Goal: Information Seeking & Learning: Learn about a topic

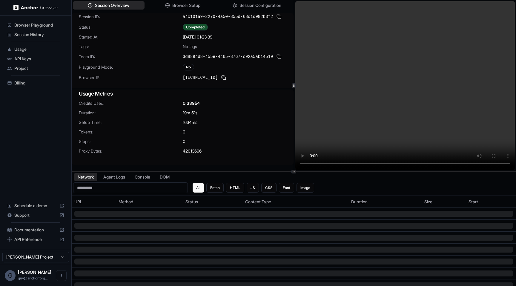
click at [448, 99] on video at bounding box center [405, 85] width 220 height 169
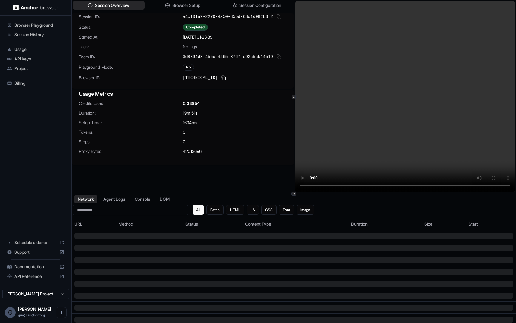
click at [295, 192] on video at bounding box center [405, 96] width 220 height 191
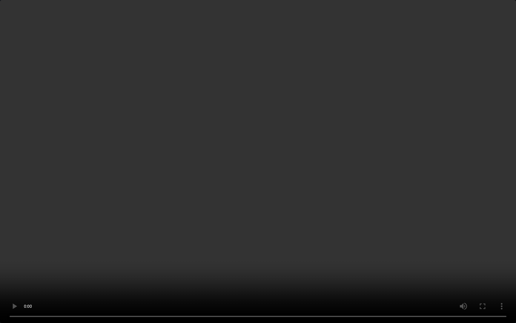
click at [252, 171] on video at bounding box center [258, 161] width 516 height 323
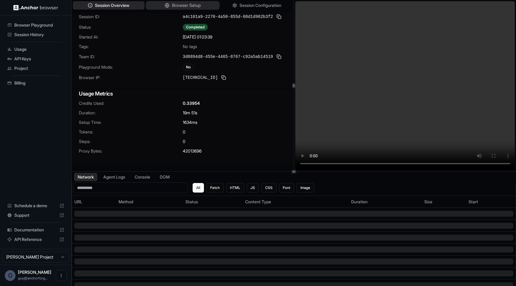
click at [175, 6] on span "Browser Setup" at bounding box center [186, 5] width 29 height 6
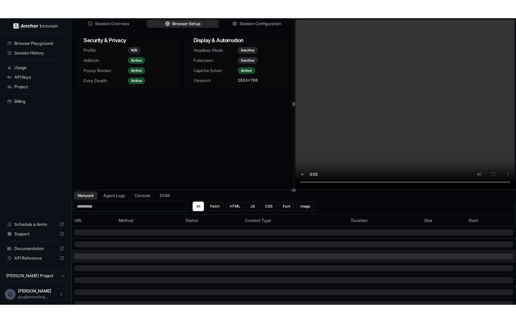
scroll to position [30, 0]
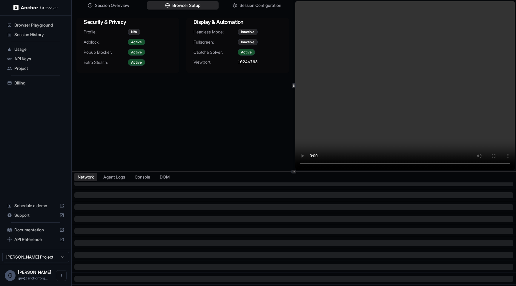
click at [370, 65] on video at bounding box center [405, 85] width 220 height 169
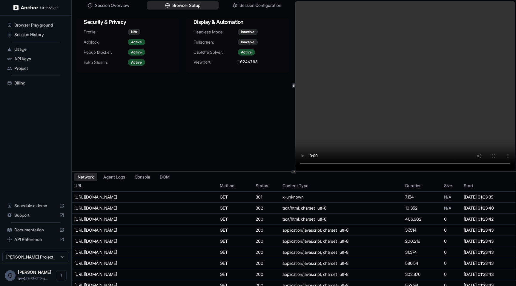
click at [240, 64] on span "1024 × 768" at bounding box center [248, 62] width 20 height 6
drag, startPoint x: 240, startPoint y: 64, endPoint x: 266, endPoint y: 64, distance: 26.0
click at [266, 64] on div "1024 × 768" at bounding box center [260, 62] width 44 height 6
copy div "1024 × 768"
click at [238, 103] on div "Session Overview Browser Setup Session Configuration Security & Privacy Profile…" at bounding box center [183, 85] width 222 height 171
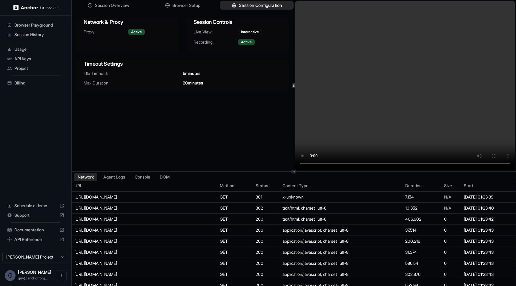
click at [261, 1] on button "Session Configuration" at bounding box center [257, 5] width 74 height 9
click at [202, 11] on div "Session Overview Browser Setup Session Configuration Network & Proxy Proxy: Act…" at bounding box center [183, 85] width 222 height 171
click at [202, 10] on div "Session Overview Browser Setup Session Configuration" at bounding box center [183, 5] width 222 height 11
click at [356, 94] on video at bounding box center [405, 85] width 220 height 169
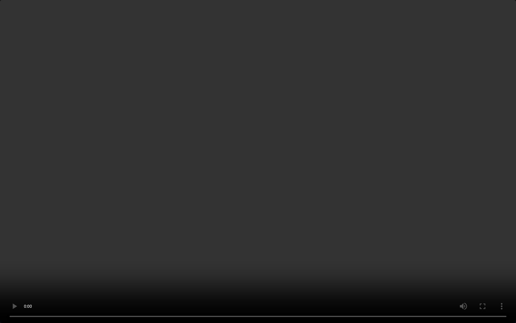
click at [356, 131] on video at bounding box center [258, 161] width 516 height 323
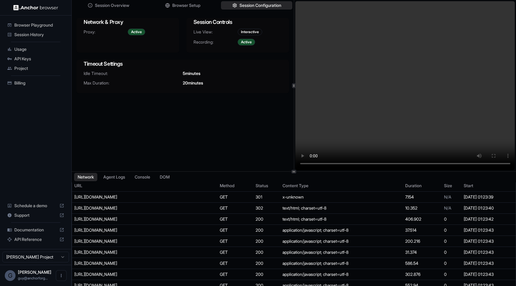
click at [190, 85] on span "20 minutes" at bounding box center [193, 83] width 20 height 6
click at [120, 4] on span "Session Overview" at bounding box center [112, 5] width 35 height 6
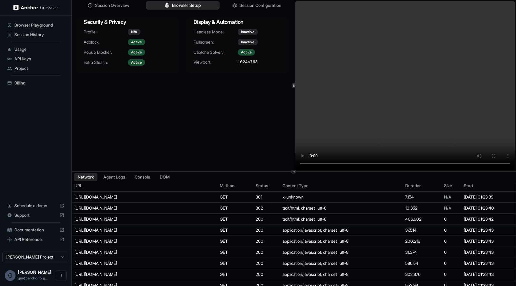
click at [208, 8] on button "Browser Setup" at bounding box center [183, 5] width 74 height 9
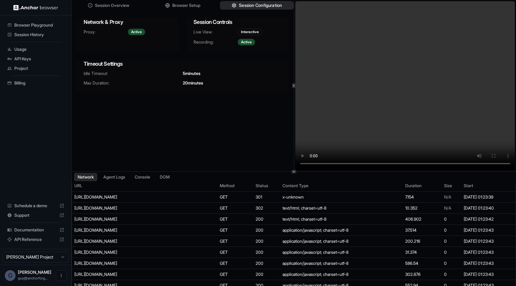
click at [266, 3] on span "Session Configuration" at bounding box center [260, 5] width 43 height 6
drag, startPoint x: 239, startPoint y: 101, endPoint x: 154, endPoint y: 9, distance: 125.5
click at [154, 9] on div "Session Overview Browser Setup Session Configuration Network & Proxy Proxy: Act…" at bounding box center [183, 85] width 222 height 171
click at [209, 87] on div "Idle Timeout: 5 minutes Max Duration: 20 minutes" at bounding box center [182, 81] width 213 height 23
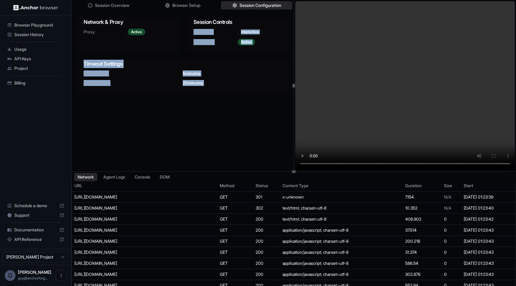
drag, startPoint x: 194, startPoint y: 31, endPoint x: 318, endPoint y: 32, distance: 124.8
click at [319, 32] on div "Session Overview Browser Setup Session Configuration Network & Proxy Proxy: Act…" at bounding box center [294, 85] width 444 height 171
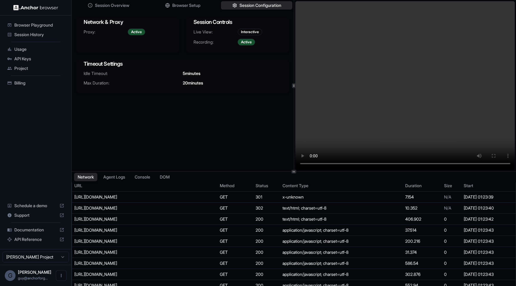
click at [263, 33] on div "Interactive" at bounding box center [260, 32] width 44 height 7
click at [258, 50] on div "Live View: Interactive Recording: Active" at bounding box center [237, 41] width 103 height 24
drag, startPoint x: 258, startPoint y: 50, endPoint x: 241, endPoint y: 15, distance: 38.7
click at [241, 15] on div "Network & Proxy Proxy: Active Session Controls Live View: Interactive Recording…" at bounding box center [183, 55] width 222 height 85
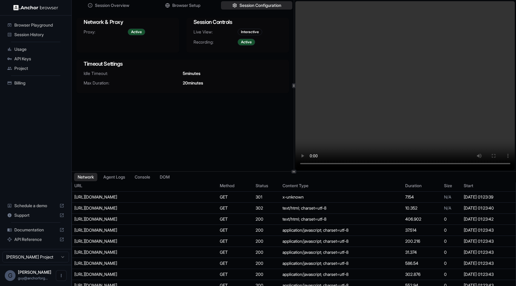
click at [241, 52] on div "Live View: Interactive Recording: Active" at bounding box center [237, 41] width 103 height 24
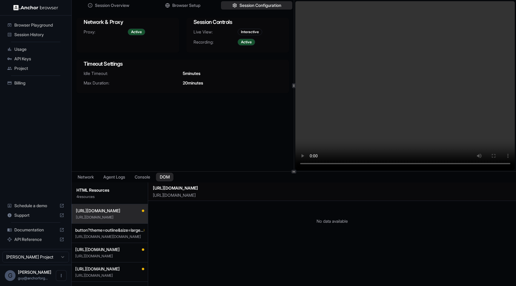
click at [169, 179] on button "DOM" at bounding box center [165, 177] width 18 height 9
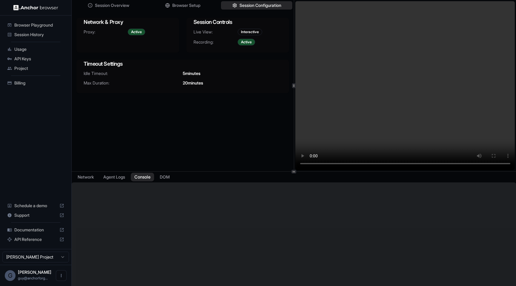
click at [154, 177] on button "Console" at bounding box center [142, 177] width 23 height 9
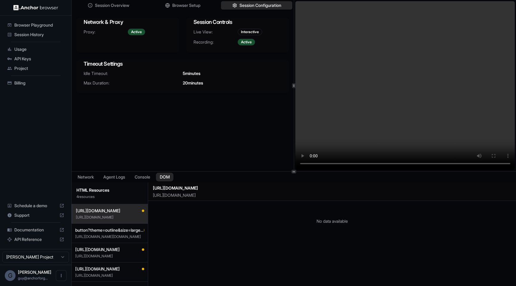
click at [166, 174] on button "DOM" at bounding box center [165, 177] width 18 height 9
click at [116, 227] on span "button?theme=outline&size=large&shape=circle&logo_alignment=center&text=signup_…" at bounding box center [109, 230] width 69 height 6
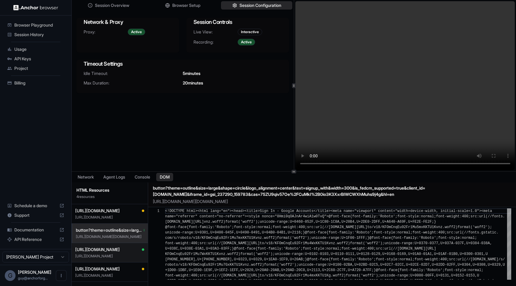
click at [109, 258] on p "[URL][DOMAIN_NAME]" at bounding box center [109, 256] width 69 height 5
type textarea "**********"
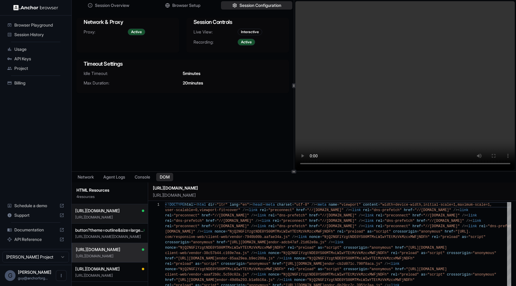
click at [122, 215] on p "[URL][DOMAIN_NAME]" at bounding box center [109, 217] width 69 height 5
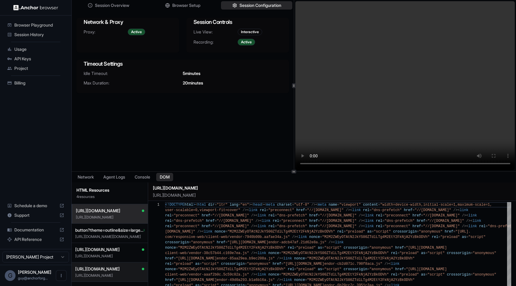
click at [125, 275] on p "[URL][DOMAIN_NAME]" at bounding box center [109, 275] width 69 height 5
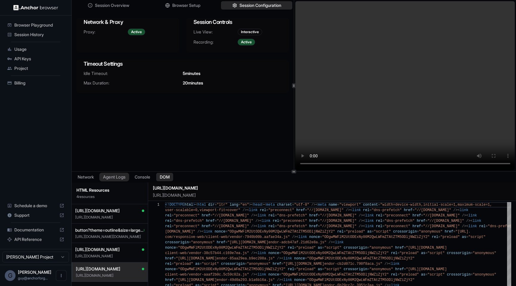
click at [117, 179] on button "Agent Logs" at bounding box center [114, 177] width 30 height 9
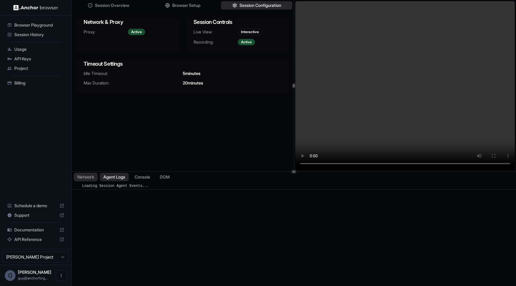
click at [93, 176] on button "Network" at bounding box center [86, 177] width 24 height 9
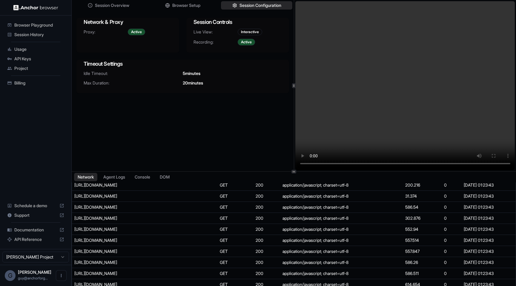
scroll to position [0, 0]
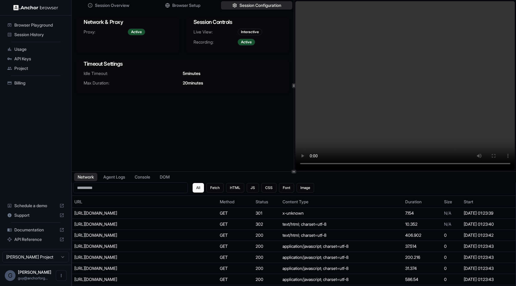
click at [426, 97] on video at bounding box center [405, 85] width 220 height 169
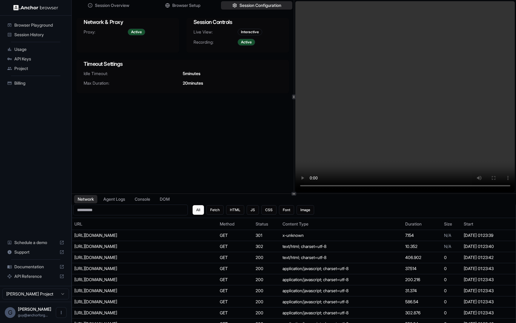
click at [401, 133] on video at bounding box center [405, 96] width 220 height 191
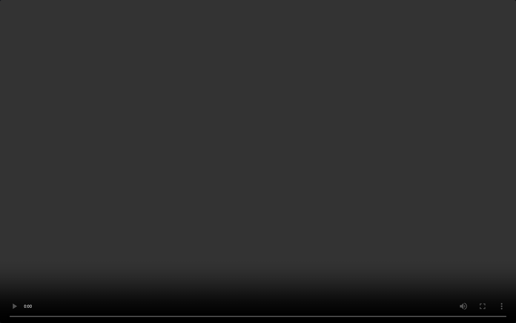
click at [401, 133] on video at bounding box center [258, 161] width 516 height 323
click at [347, 218] on video at bounding box center [258, 161] width 516 height 323
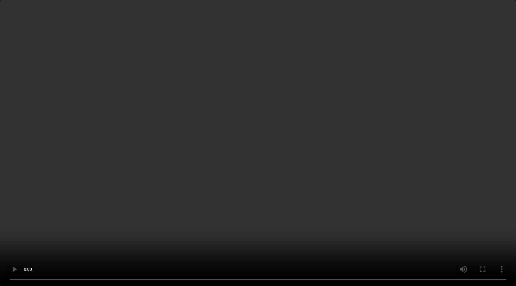
click at [345, 88] on video at bounding box center [258, 143] width 516 height 286
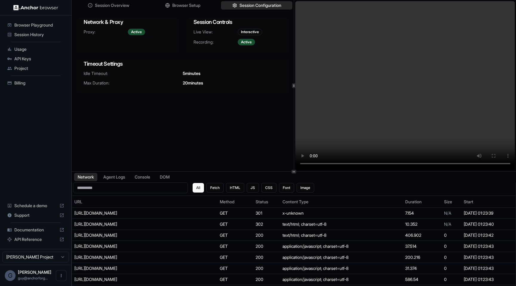
click at [396, 102] on video at bounding box center [405, 85] width 220 height 169
click at [456, 45] on video at bounding box center [405, 85] width 220 height 169
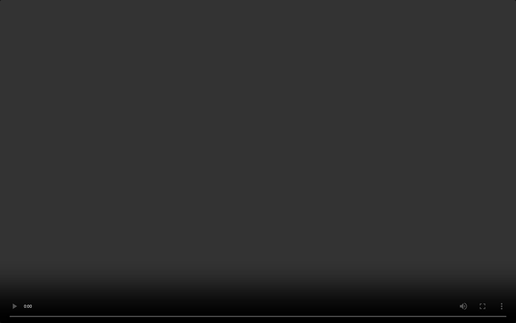
click at [399, 210] on video at bounding box center [258, 161] width 516 height 323
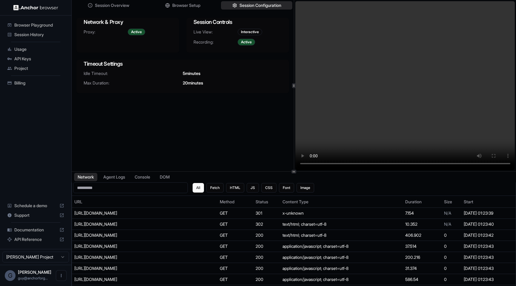
click at [330, 114] on video at bounding box center [405, 85] width 220 height 169
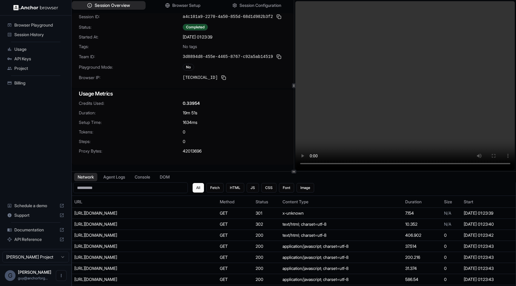
click at [125, 9] on button "Session Overview" at bounding box center [109, 5] width 74 height 9
click at [281, 14] on button at bounding box center [278, 16] width 7 height 7
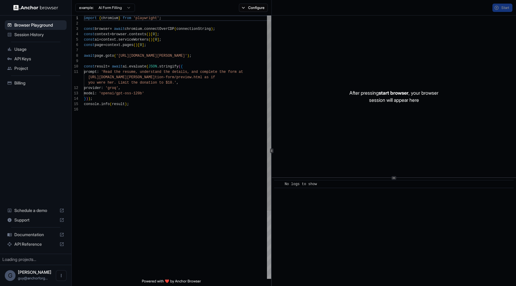
scroll to position [54, 0]
click at [44, 34] on span "Session History" at bounding box center [39, 35] width 50 height 6
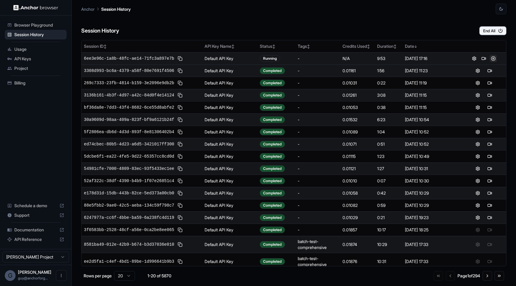
click at [491, 57] on button at bounding box center [493, 58] width 7 height 7
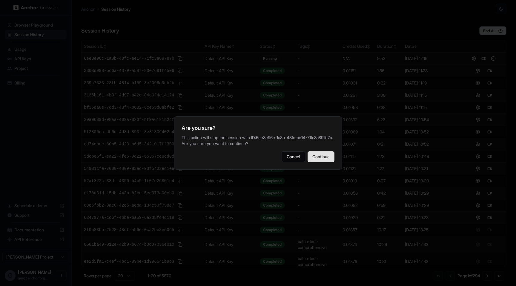
click at [331, 162] on button "Continue" at bounding box center [321, 156] width 27 height 11
